Goal: Transaction & Acquisition: Purchase product/service

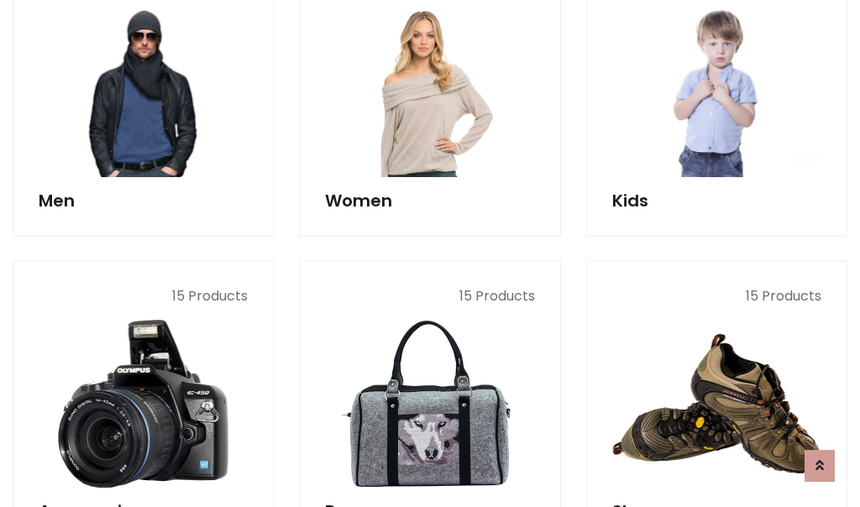
scroll to position [1218, 0]
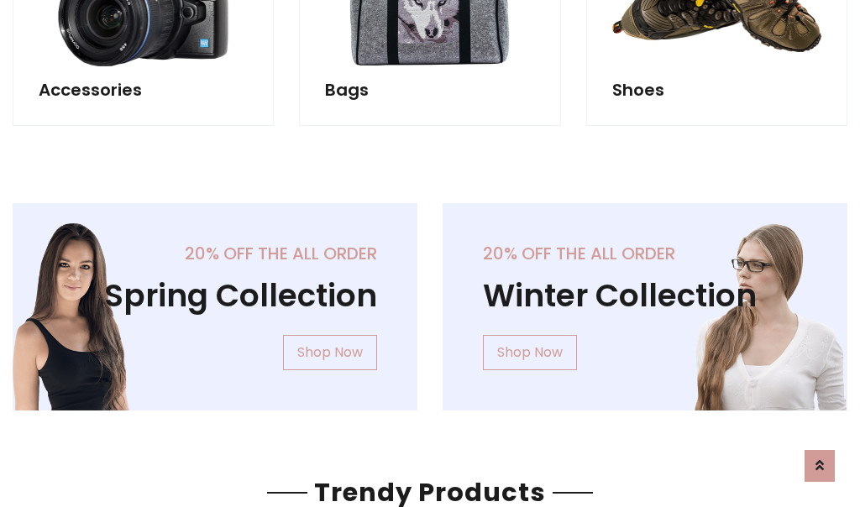
click at [430, 300] on div "20% off the all order Winter Collection Shop Now" at bounding box center [645, 320] width 430 height 234
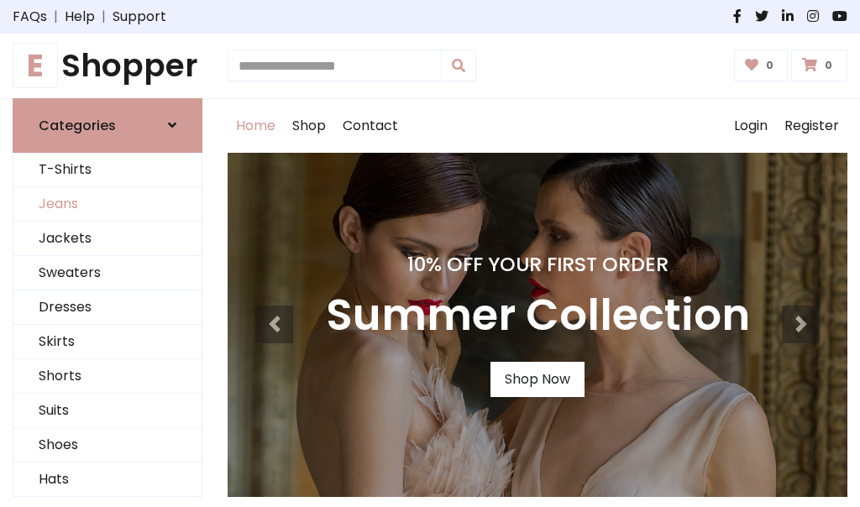
click at [107, 204] on link "Jeans" at bounding box center [107, 204] width 188 height 34
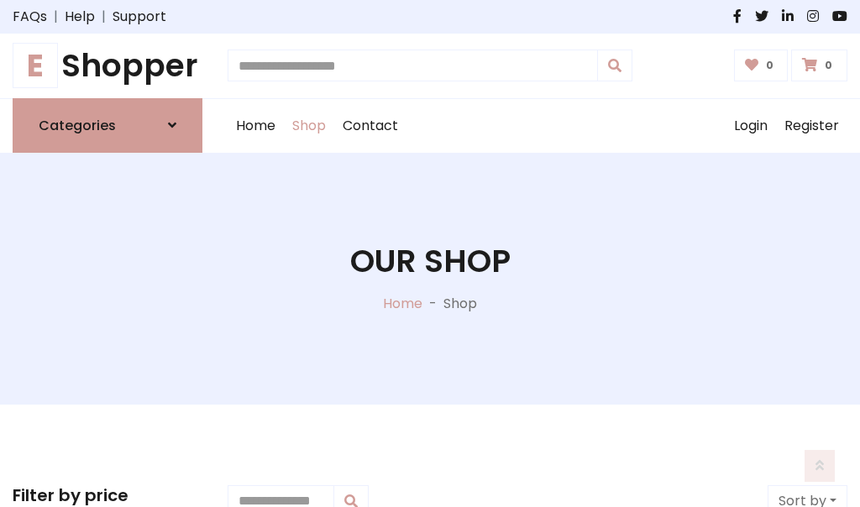
scroll to position [530, 0]
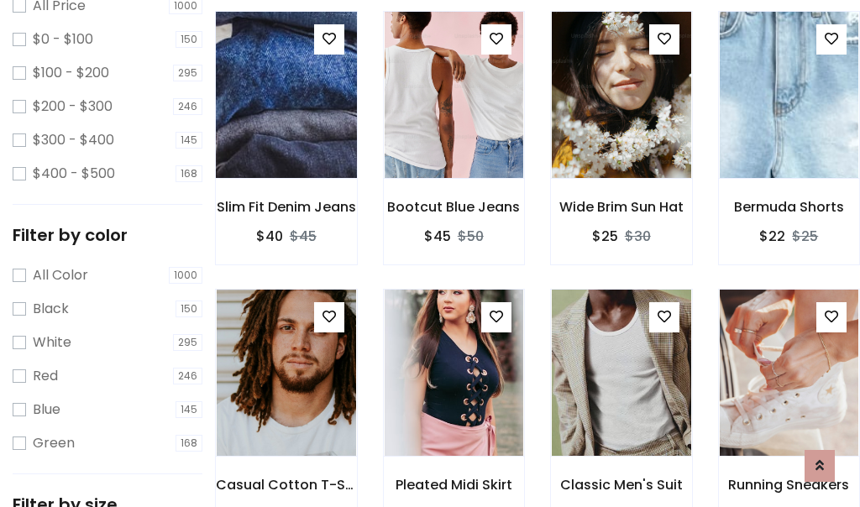
click at [285, 131] on img at bounding box center [285, 94] width 167 height 403
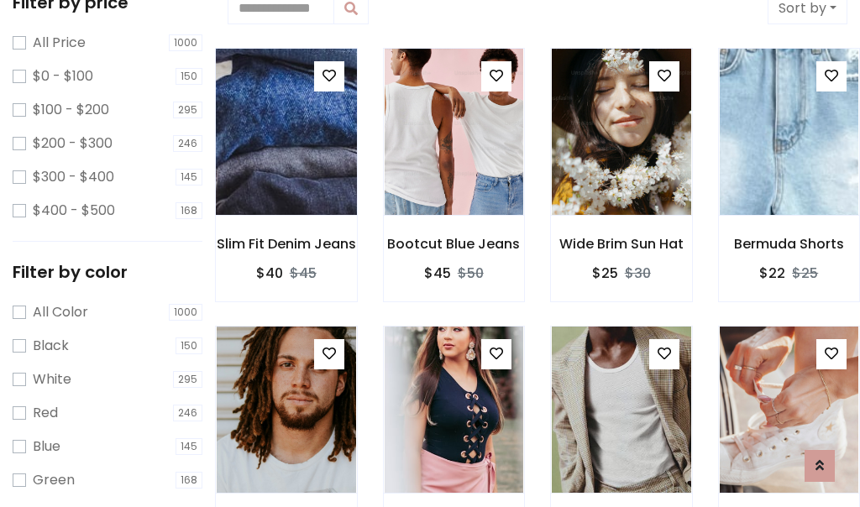
scroll to position [37, 0]
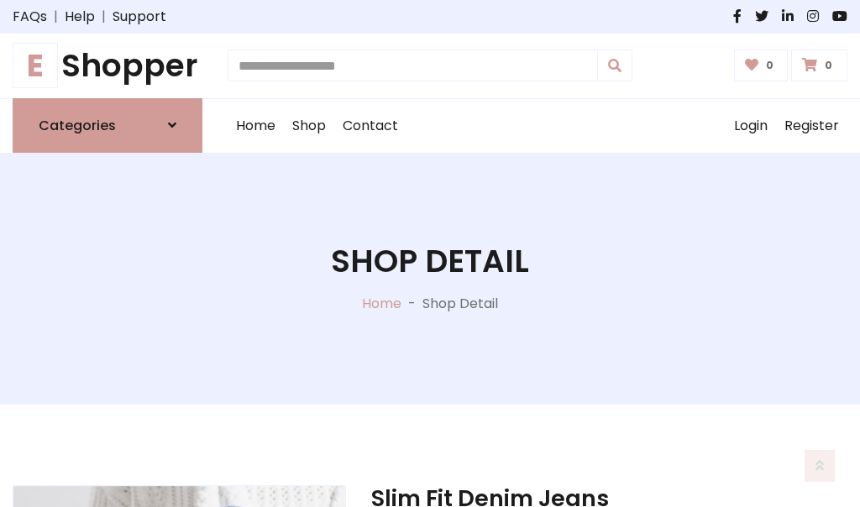
scroll to position [180, 0]
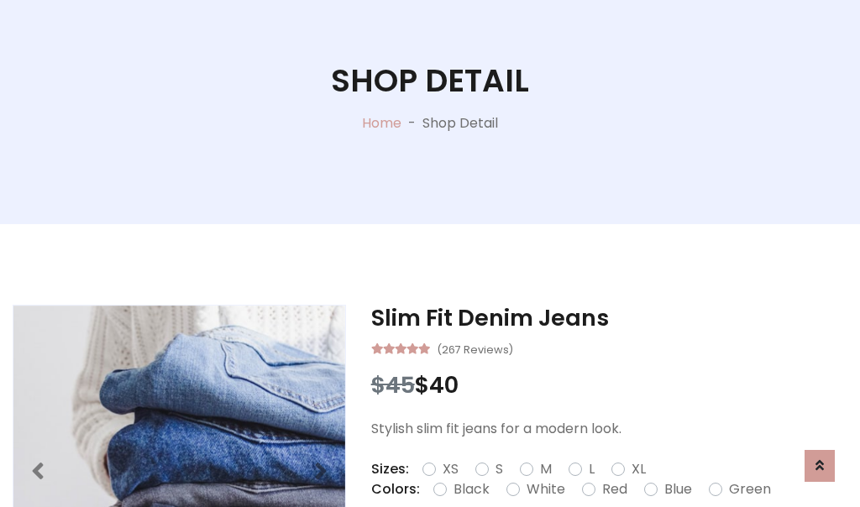
click at [612, 489] on label "Red" at bounding box center [614, 489] width 25 height 20
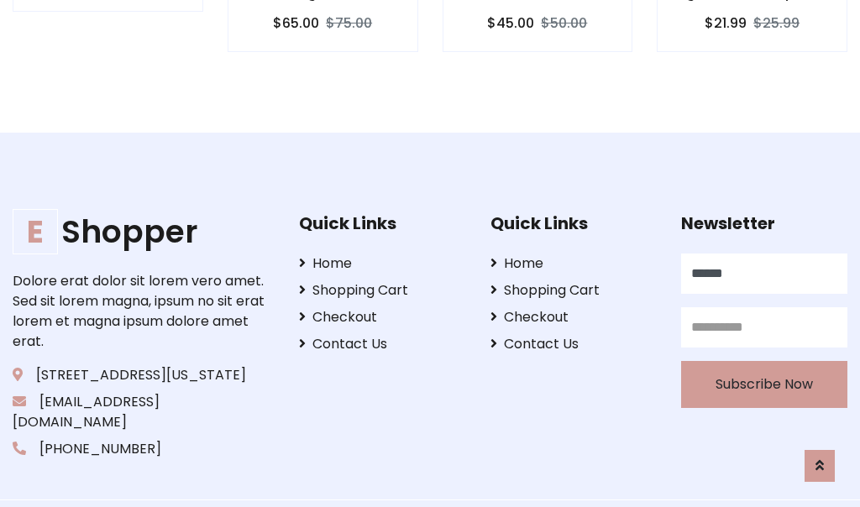
type input "******"
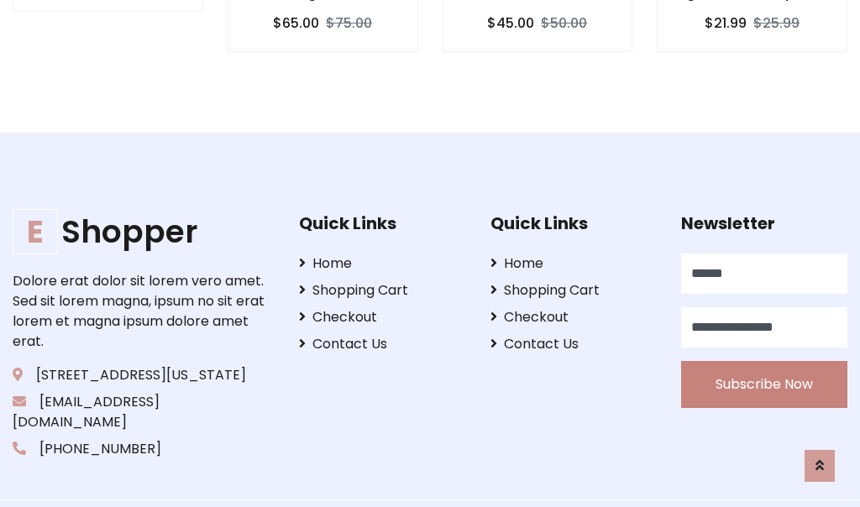
type input "**********"
click at [764, 363] on button "Subscribe Now" at bounding box center [764, 384] width 166 height 47
